Goal: Task Accomplishment & Management: Manage account settings

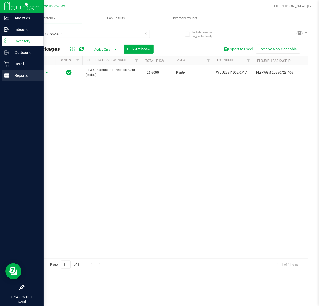
drag, startPoint x: 3, startPoint y: 76, endPoint x: 35, endPoint y: 77, distance: 31.4
click at [4, 76] on div "Reports" at bounding box center [23, 75] width 42 height 11
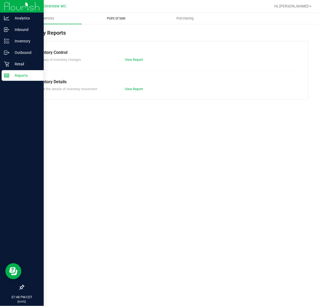
click at [124, 19] on span "Point of Sale" at bounding box center [116, 18] width 33 height 5
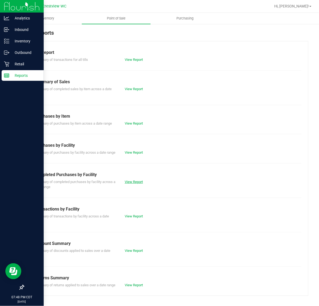
click at [129, 184] on link "View Report" at bounding box center [134, 182] width 18 height 4
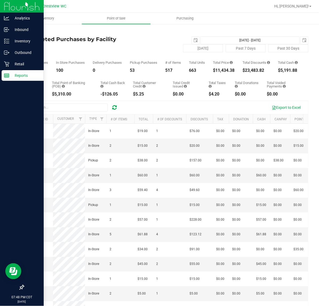
click at [156, 45] on div "Today Past 7 Days Past 30 Days" at bounding box center [213, 48] width 198 height 8
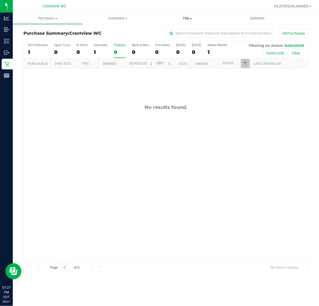
click at [194, 17] on span "Tills" at bounding box center [187, 18] width 69 height 5
click at [170, 31] on span "Manage tills" at bounding box center [170, 32] width 36 height 5
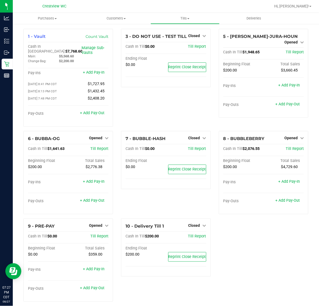
click at [162, 108] on div "3 - DO NOT USE - TEST TILL Closed Open Till Cash In Till $0.00 Till Report Endi…" at bounding box center [165, 80] width 97 height 102
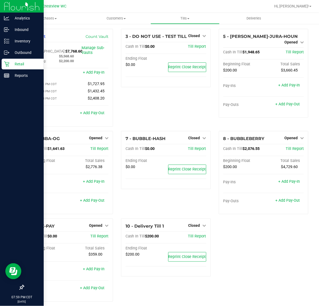
click at [17, 64] on p "Retail" at bounding box center [25, 64] width 32 height 6
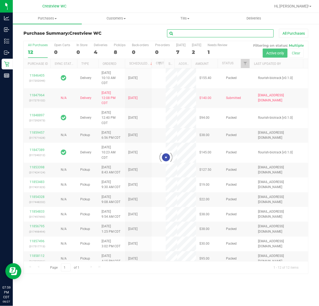
click at [200, 31] on input "text" at bounding box center [220, 33] width 107 height 8
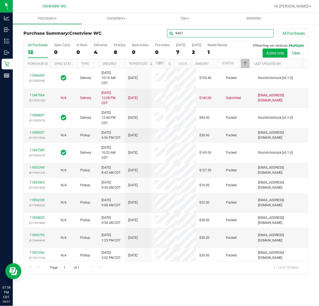
type input "9457"
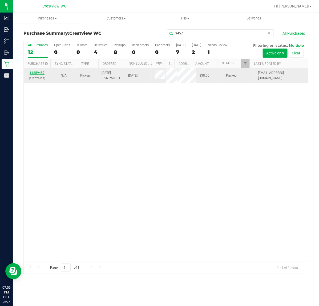
click at [35, 75] on link "11859457" at bounding box center [37, 73] width 15 height 4
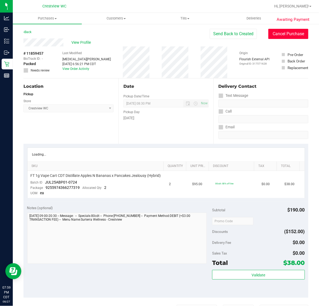
click at [289, 33] on button "Cancel Purchase" at bounding box center [288, 34] width 40 height 10
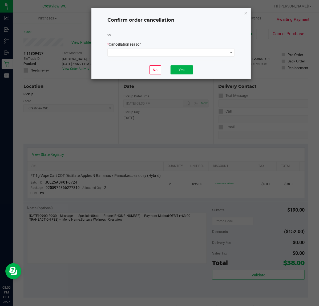
click at [207, 58] on div "99 * Cancellation reason" at bounding box center [170, 44] width 127 height 33
click at [207, 57] on div "99 * Cancellation reason" at bounding box center [170, 44] width 127 height 33
click at [207, 54] on span at bounding box center [168, 52] width 120 height 7
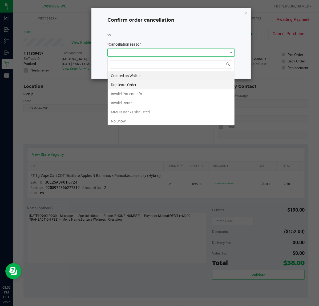
scroll to position [8, 127]
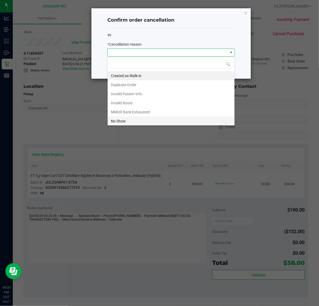
click at [141, 120] on li "No Show" at bounding box center [171, 120] width 127 height 9
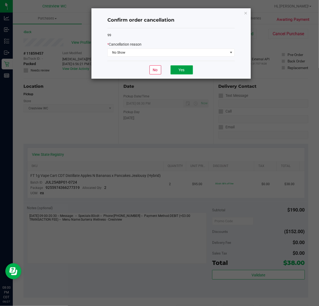
click at [178, 69] on button "Yes" at bounding box center [181, 69] width 22 height 9
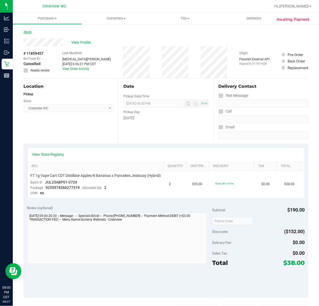
click at [27, 32] on link "Back" at bounding box center [27, 32] width 8 height 4
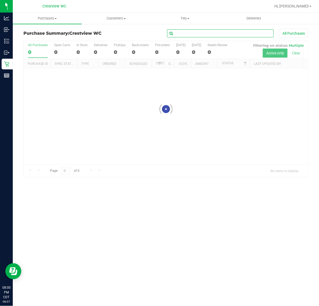
click at [238, 32] on input "text" at bounding box center [220, 33] width 107 height 8
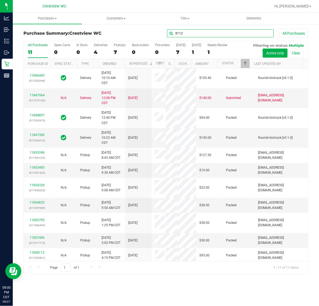
type input "8112"
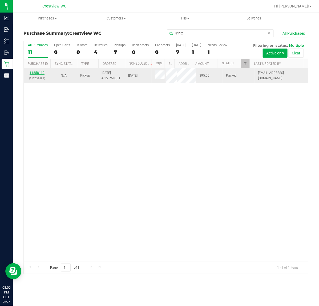
click at [39, 75] on link "11858112" at bounding box center [37, 73] width 15 height 4
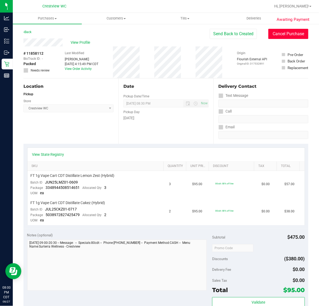
click at [290, 34] on button "Cancel Purchase" at bounding box center [288, 34] width 40 height 10
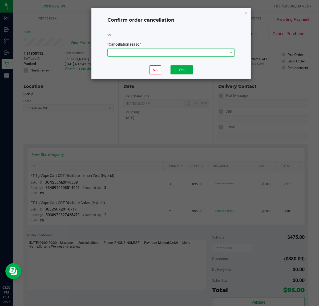
click at [211, 52] on span at bounding box center [168, 52] width 120 height 7
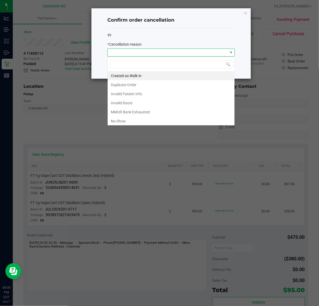
scroll to position [8, 127]
click at [142, 124] on div "Created as Walk-in Duplicate Order Invalid Patient Info Invalid Route MMUR Bank…" at bounding box center [170, 91] width 127 height 69
click at [120, 121] on li "No Show" at bounding box center [171, 120] width 127 height 9
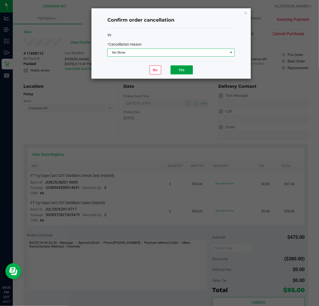
click at [183, 70] on button "Yes" at bounding box center [181, 69] width 22 height 9
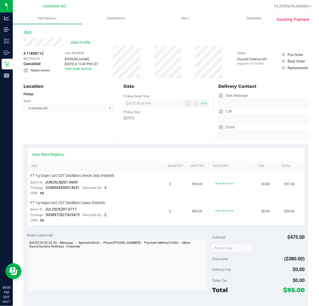
click at [24, 32] on icon at bounding box center [23, 31] width 1 height 3
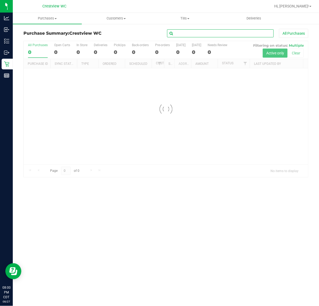
click at [220, 35] on input "text" at bounding box center [220, 33] width 107 height 8
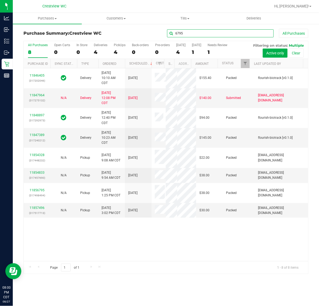
type input "6795"
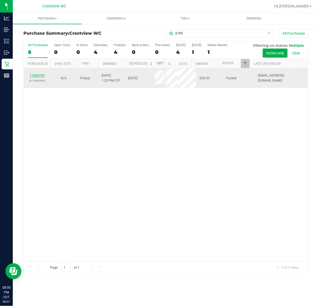
click at [39, 76] on link "11856795" at bounding box center [37, 76] width 15 height 4
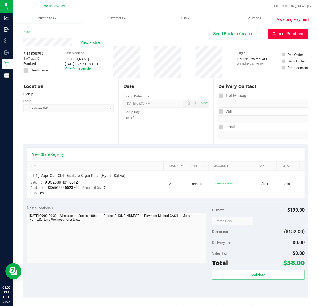
click at [295, 31] on button "Cancel Purchase" at bounding box center [288, 34] width 40 height 10
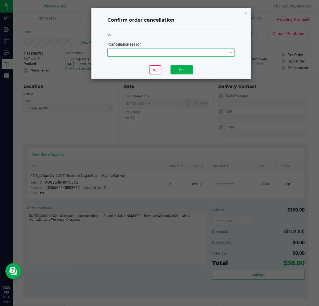
click at [124, 52] on span at bounding box center [168, 52] width 120 height 7
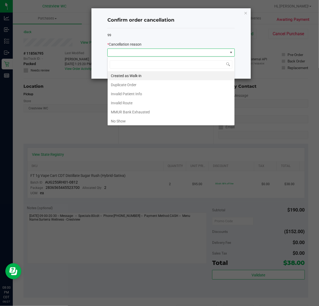
scroll to position [8, 127]
click at [126, 119] on li "No Show" at bounding box center [171, 120] width 127 height 9
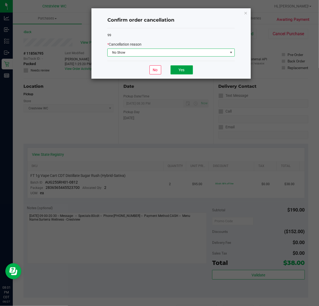
click at [188, 68] on button "Yes" at bounding box center [181, 69] width 22 height 9
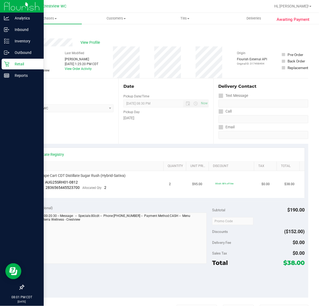
click at [9, 63] on p "Retail" at bounding box center [25, 64] width 32 height 6
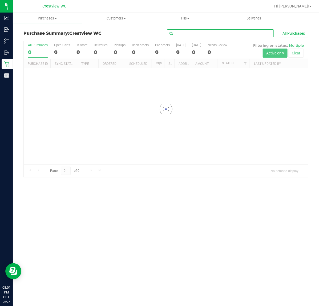
click at [185, 35] on input "text" at bounding box center [220, 33] width 107 height 8
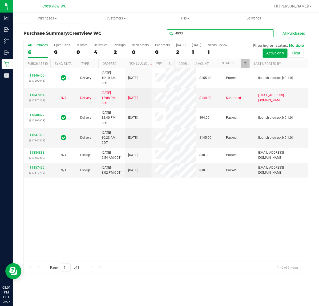
type input "4833"
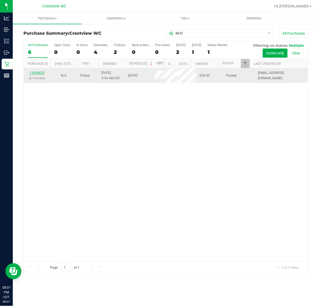
click at [39, 72] on link "11854833" at bounding box center [37, 73] width 15 height 4
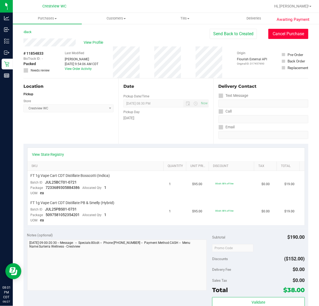
click at [285, 31] on button "Cancel Purchase" at bounding box center [288, 34] width 40 height 10
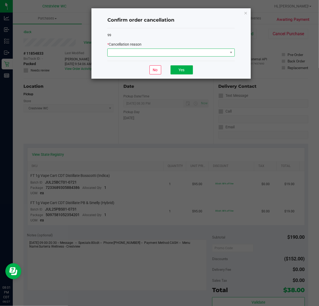
click at [142, 54] on span at bounding box center [168, 52] width 120 height 7
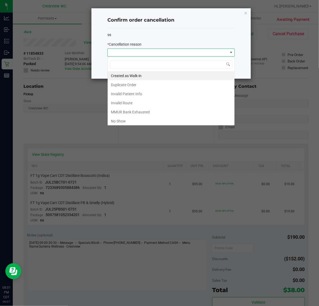
scroll to position [8, 127]
click at [131, 125] on div "Created as Walk-in Duplicate Order Invalid Patient Info Invalid Route MMUR Bank…" at bounding box center [170, 91] width 127 height 69
click at [133, 119] on li "No Show" at bounding box center [171, 120] width 127 height 9
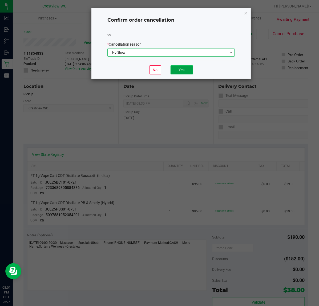
click at [181, 69] on button "Yes" at bounding box center [181, 69] width 22 height 9
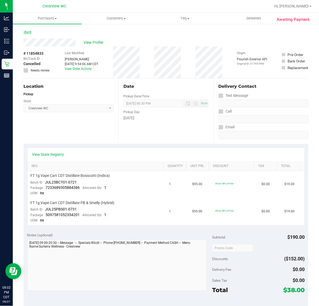
click at [27, 33] on link "Back" at bounding box center [27, 32] width 8 height 4
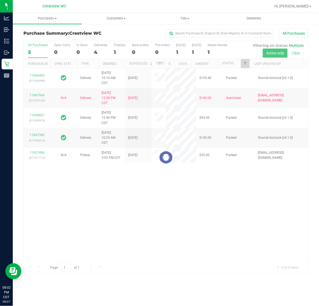
click at [118, 45] on div at bounding box center [166, 157] width 284 height 233
click at [115, 51] on div at bounding box center [166, 157] width 284 height 233
